Goal: Communication & Community: Share content

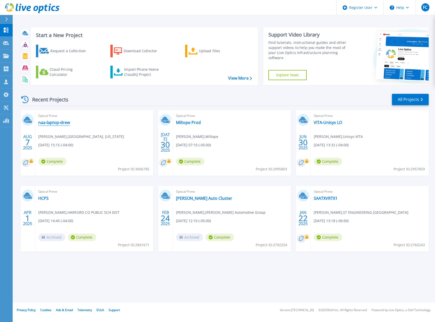
click at [64, 124] on link "naa-laptop-drew" at bounding box center [54, 122] width 32 height 5
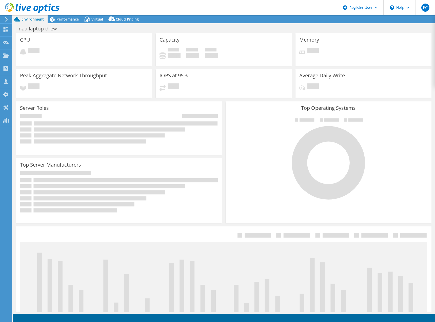
select select "USD"
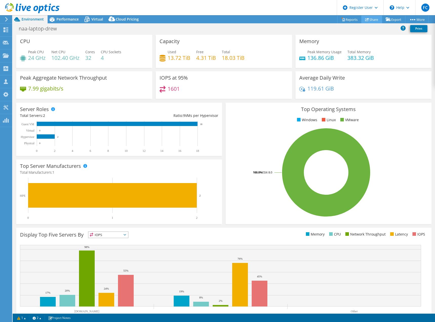
click at [371, 22] on link "Share" at bounding box center [371, 19] width 21 height 8
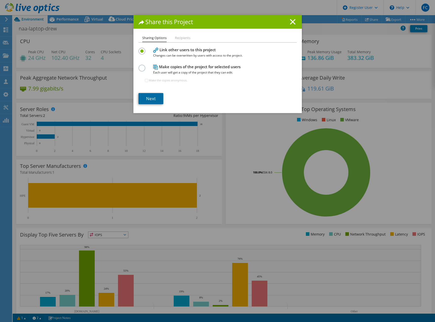
click at [151, 100] on link "Next" at bounding box center [151, 98] width 25 height 11
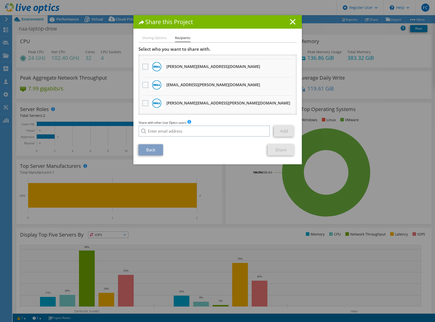
scroll to position [127, 0]
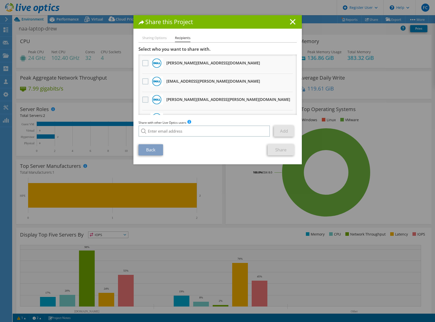
click at [144, 100] on label at bounding box center [145, 100] width 7 height 6
click at [0, 0] on input "checkbox" at bounding box center [0, 0] width 0 height 0
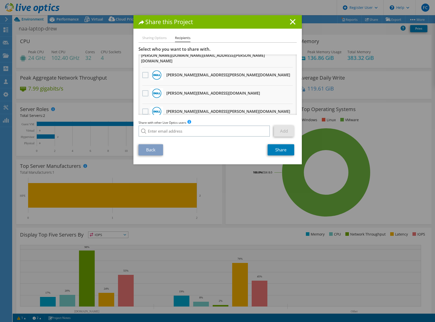
scroll to position [228, 0]
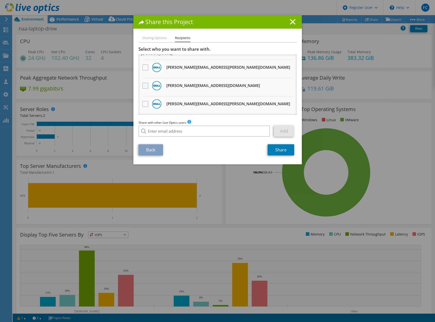
click at [145, 83] on label at bounding box center [145, 86] width 7 height 6
click at [0, 0] on input "checkbox" at bounding box center [0, 0] width 0 height 0
click at [277, 151] on link "Share" at bounding box center [281, 149] width 27 height 11
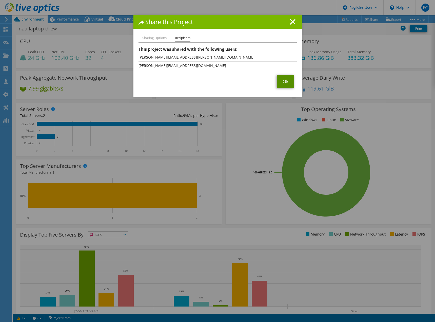
click at [285, 81] on link "Ok" at bounding box center [285, 81] width 17 height 13
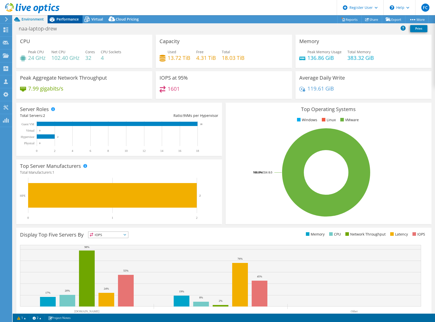
click at [67, 17] on span "Performance" at bounding box center [67, 19] width 22 height 5
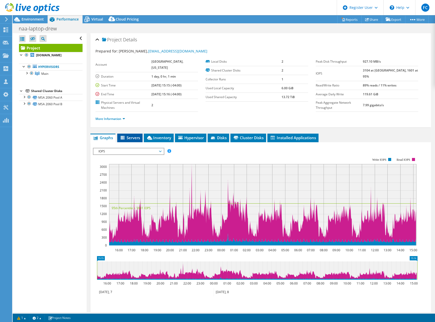
click at [136, 135] on span "Servers" at bounding box center [130, 137] width 20 height 5
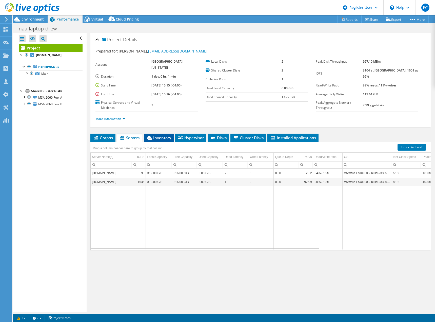
click at [160, 133] on li "Inventory" at bounding box center [159, 137] width 30 height 9
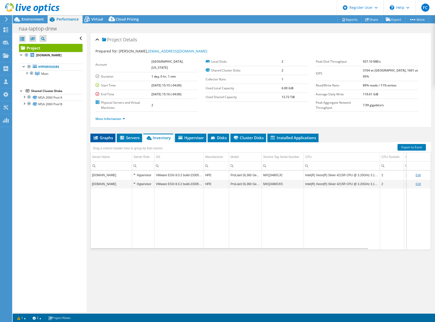
click at [112, 135] on span "Graphs" at bounding box center [103, 137] width 20 height 5
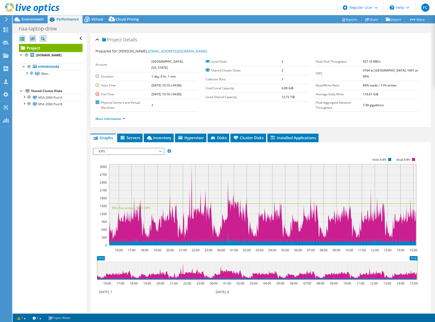
click at [116, 148] on span "IOPS" at bounding box center [128, 151] width 65 height 6
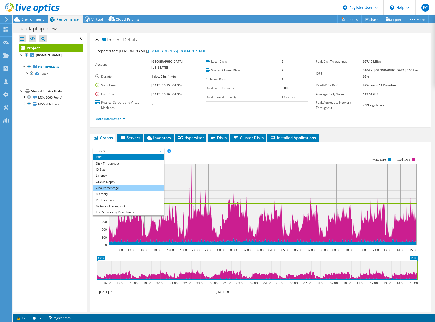
click at [131, 185] on li "CPU Percentage" at bounding box center [128, 188] width 70 height 6
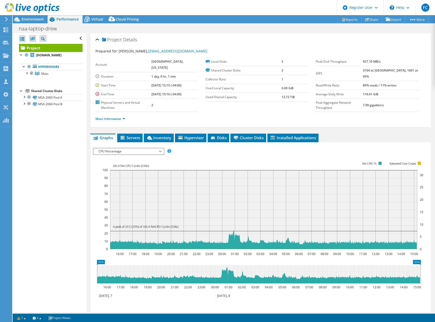
click at [208, 155] on rect at bounding box center [263, 205] width 321 height 101
